Goal: Task Accomplishment & Management: Use online tool/utility

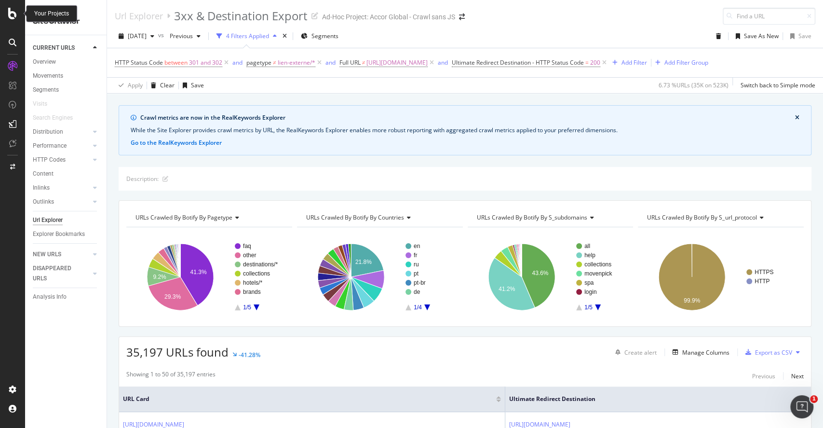
click at [10, 14] on icon at bounding box center [12, 14] width 9 height 12
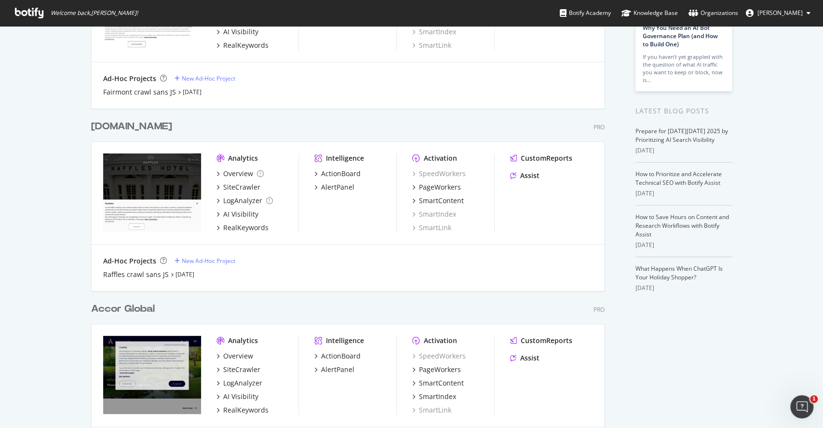
scroll to position [219, 0]
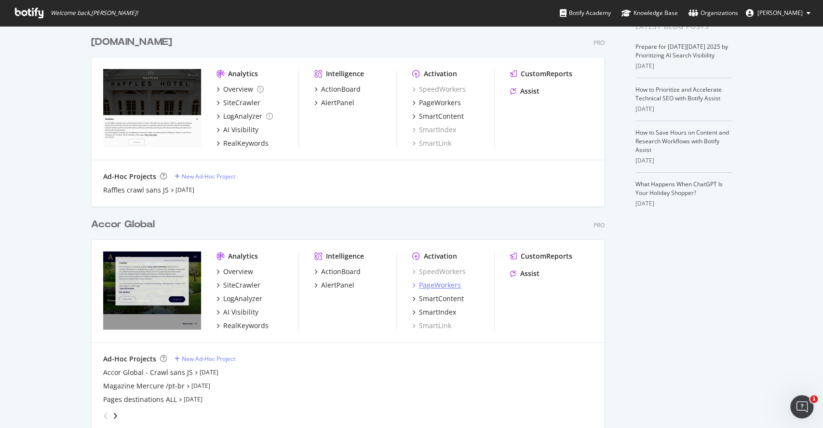
click at [437, 288] on div "PageWorkers" at bounding box center [440, 285] width 42 height 10
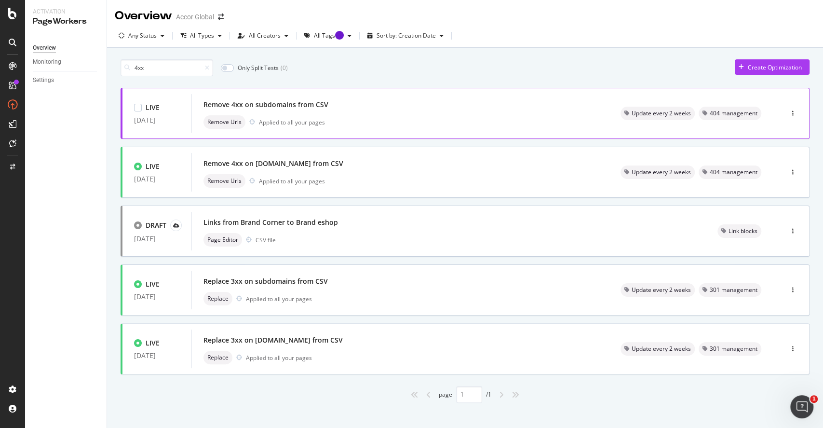
click at [443, 111] on div "Remove 4xx on subdomains from CSV Remove Urls Applied to all your pages" at bounding box center [401, 113] width 394 height 31
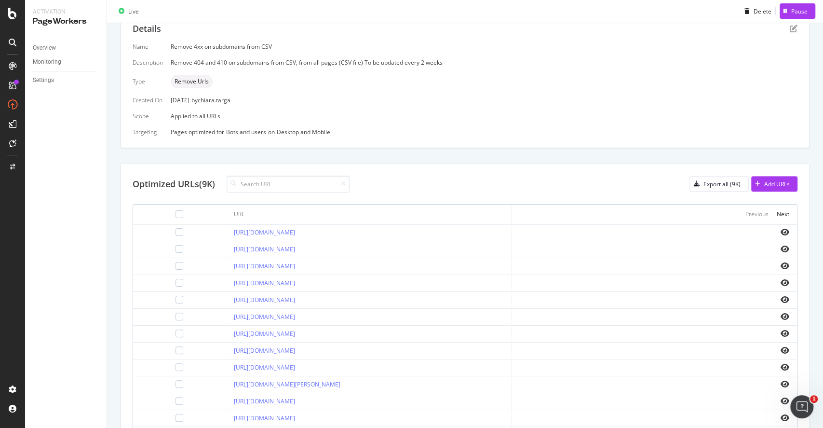
scroll to position [206, 0]
click at [777, 213] on div "Next" at bounding box center [783, 211] width 13 height 8
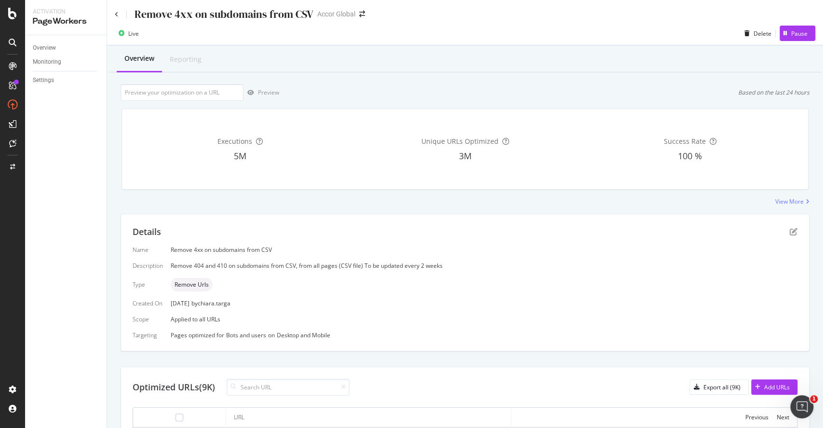
scroll to position [0, 0]
click at [116, 13] on icon at bounding box center [117, 16] width 4 height 6
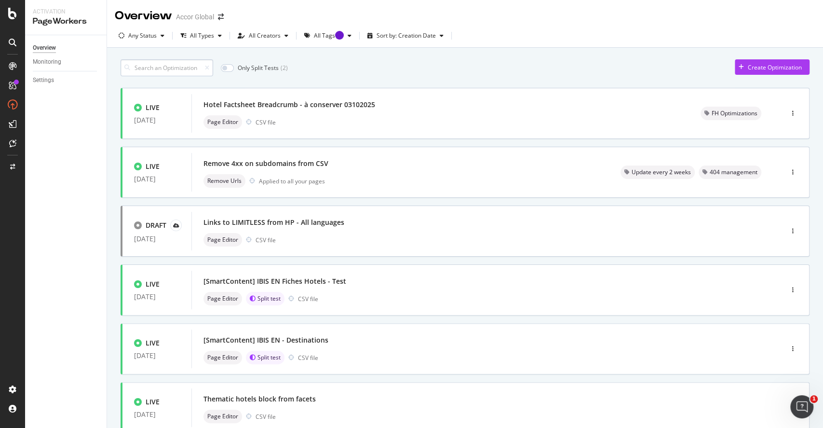
click at [193, 71] on input at bounding box center [167, 67] width 93 height 17
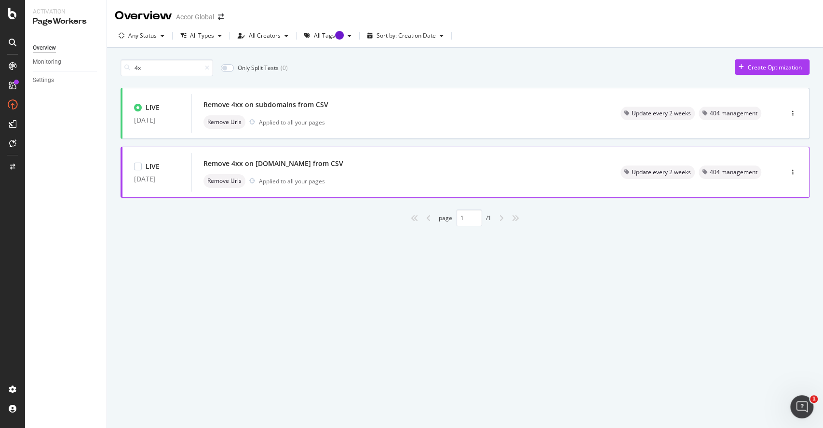
click at [260, 163] on div "Remove 4xx on [DOMAIN_NAME] from CSV" at bounding box center [274, 164] width 140 height 10
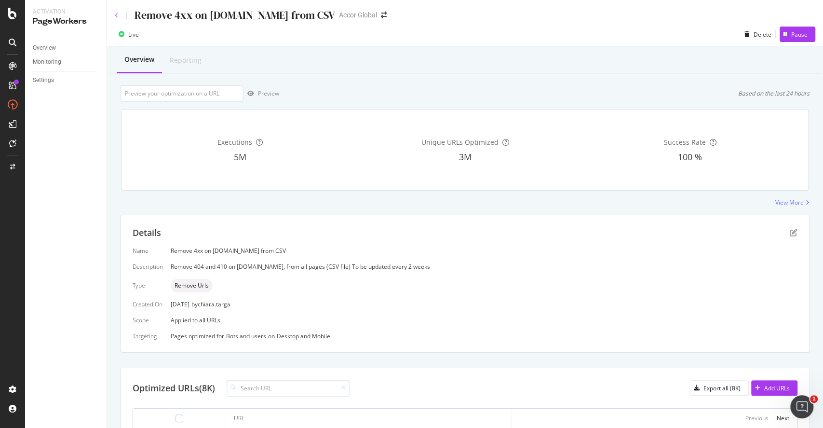
click at [117, 13] on icon at bounding box center [117, 16] width 4 height 6
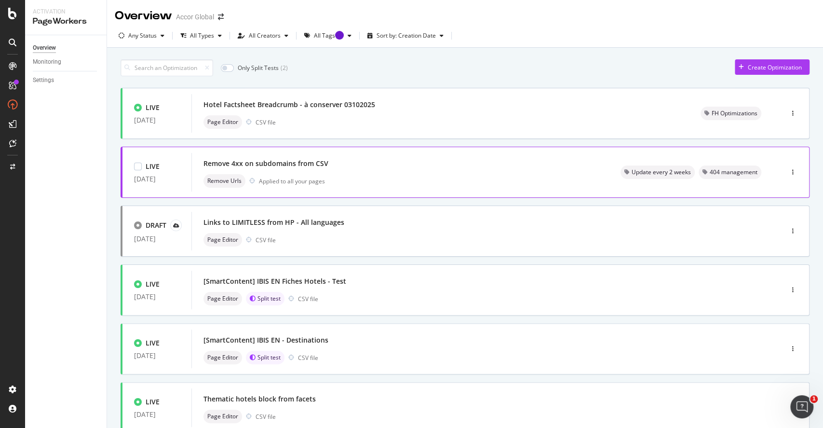
click at [301, 160] on div "Remove 4xx on subdomains from CSV" at bounding box center [266, 164] width 125 height 10
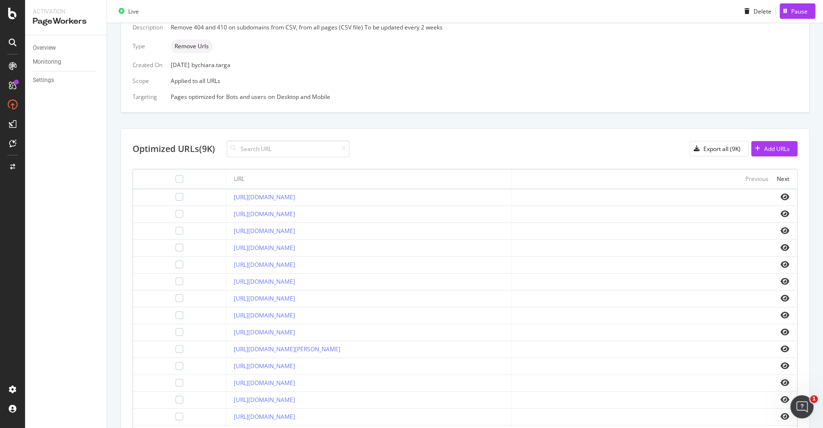
scroll to position [298, 0]
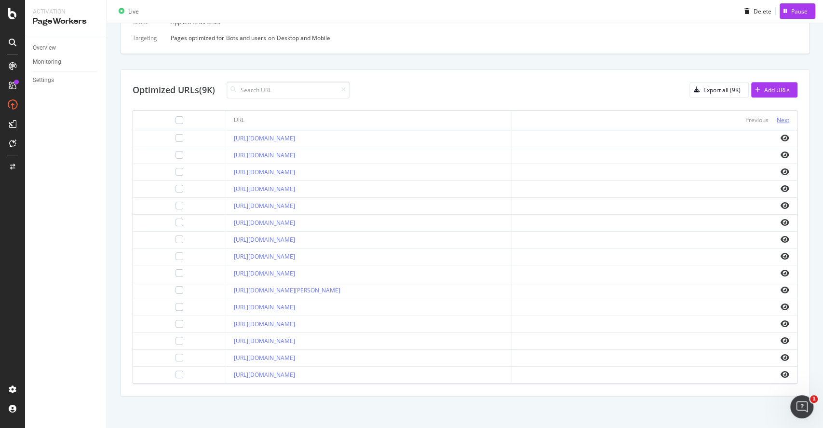
click at [777, 122] on div "Next" at bounding box center [783, 120] width 13 height 8
click at [777, 121] on div "Next" at bounding box center [783, 120] width 13 height 8
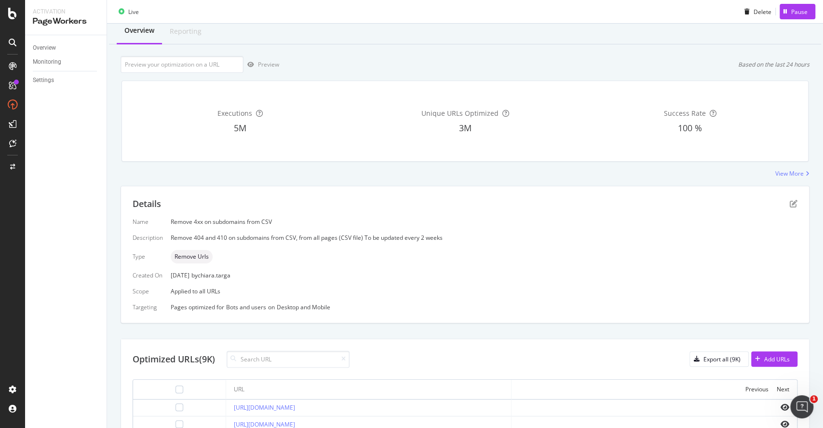
scroll to position [0, 0]
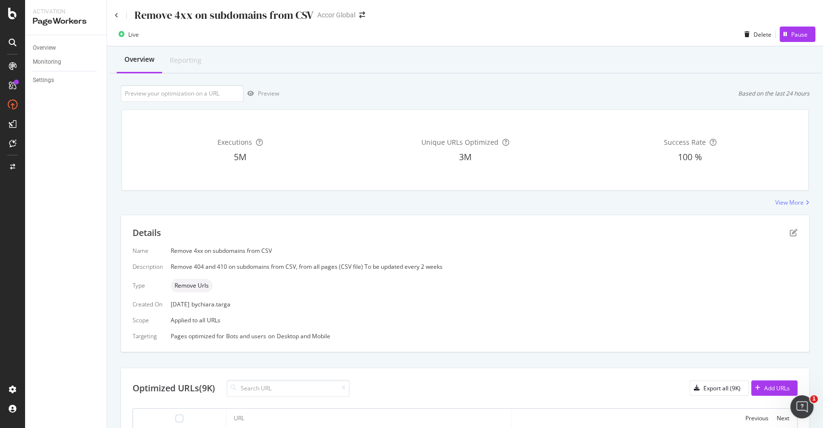
click at [112, 16] on div "Remove 4xx on subdomains from CSV Accor Global" at bounding box center [465, 11] width 716 height 23
click at [118, 14] on icon at bounding box center [117, 16] width 4 height 6
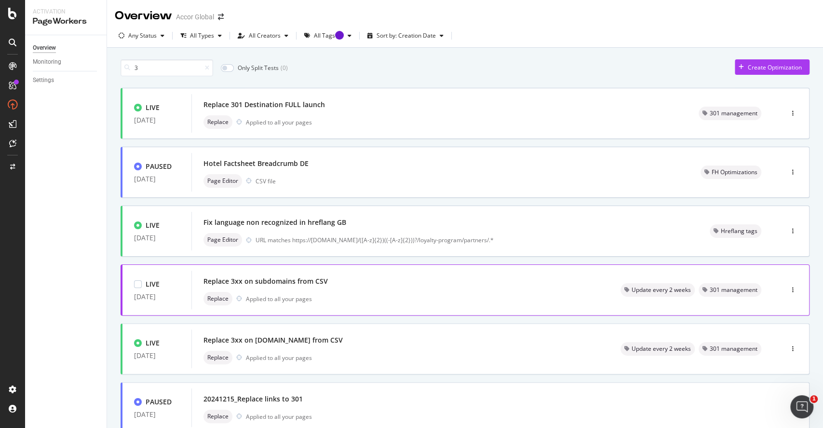
click at [338, 284] on div "Replace 3xx on subdomains from CSV" at bounding box center [401, 281] width 394 height 14
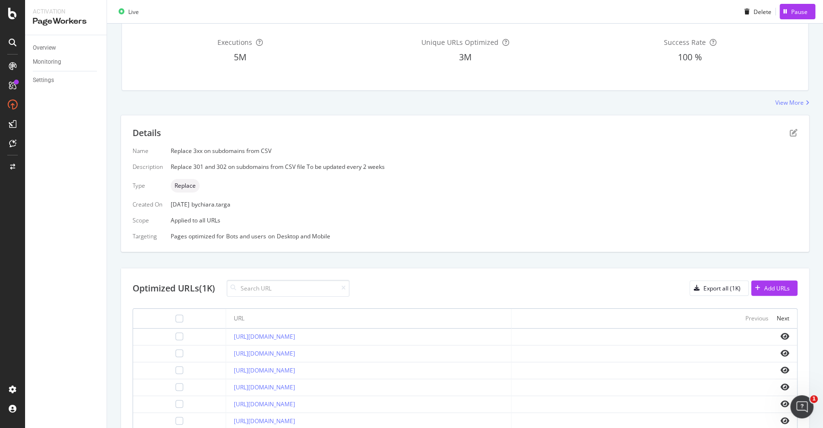
scroll to position [99, 0]
click at [718, 289] on div "Export all (1K)" at bounding box center [722, 289] width 37 height 8
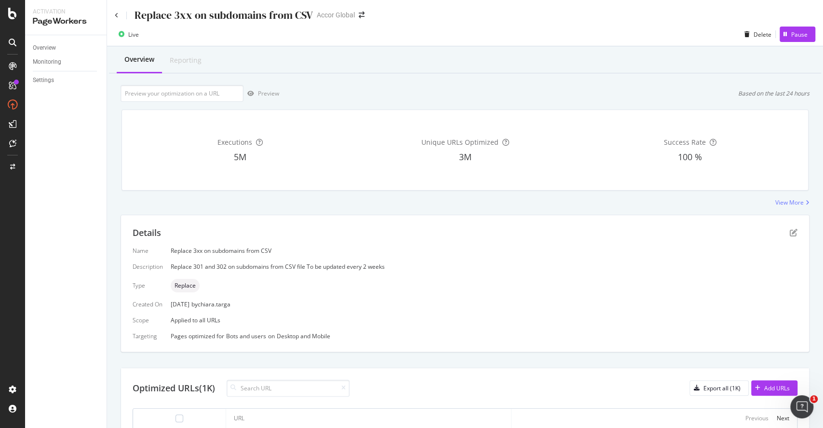
click at [244, 17] on div "Replace 3xx on subdomains from CSV" at bounding box center [224, 15] width 178 height 15
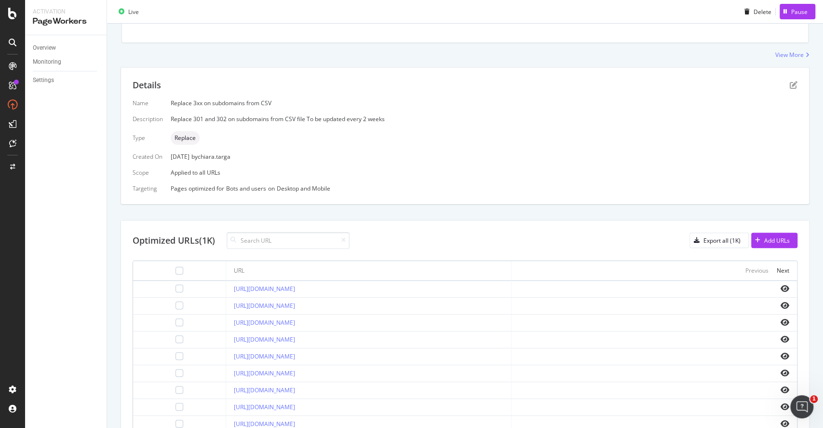
scroll to position [211, 0]
